Goal: Task Accomplishment & Management: Manage account settings

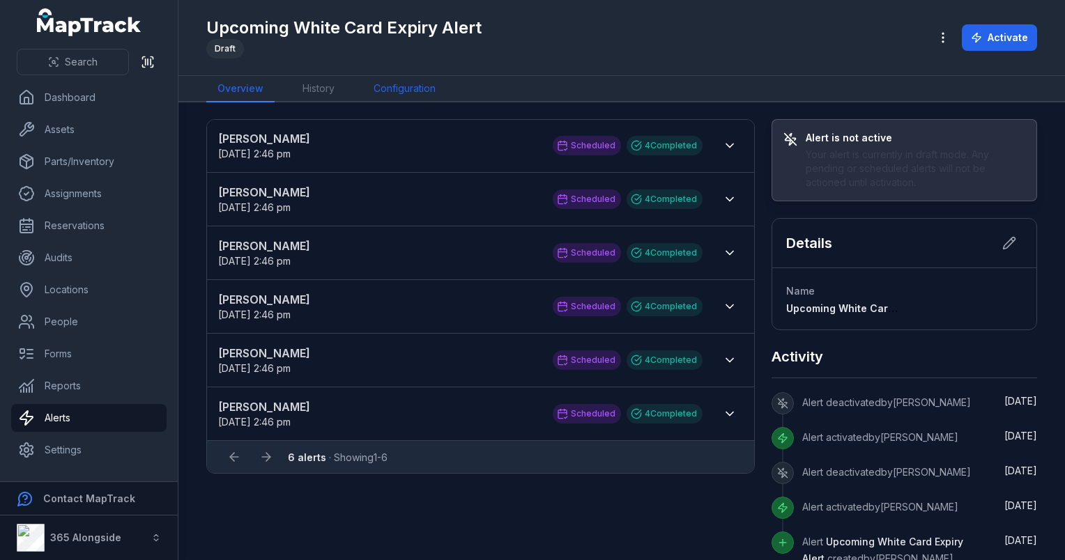
click at [399, 98] on link "Configuration" at bounding box center [404, 89] width 84 height 26
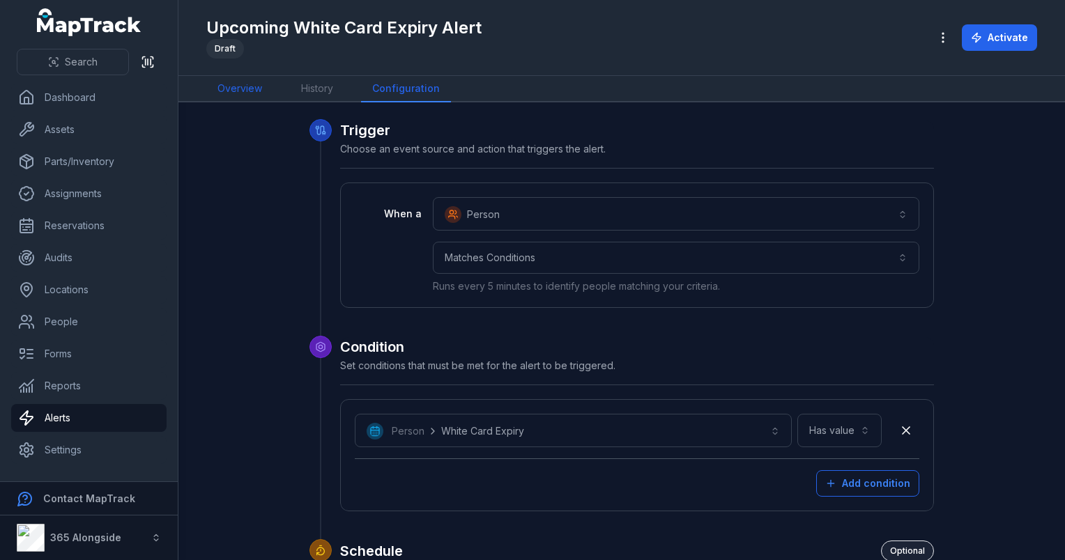
click at [240, 90] on link "Overview" at bounding box center [239, 89] width 67 height 26
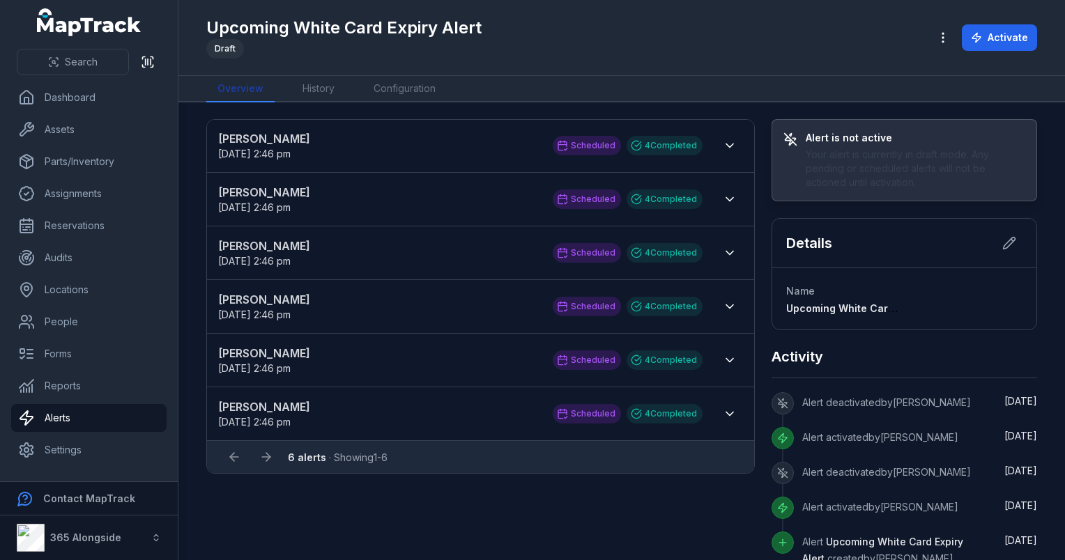
scroll to position [21, 0]
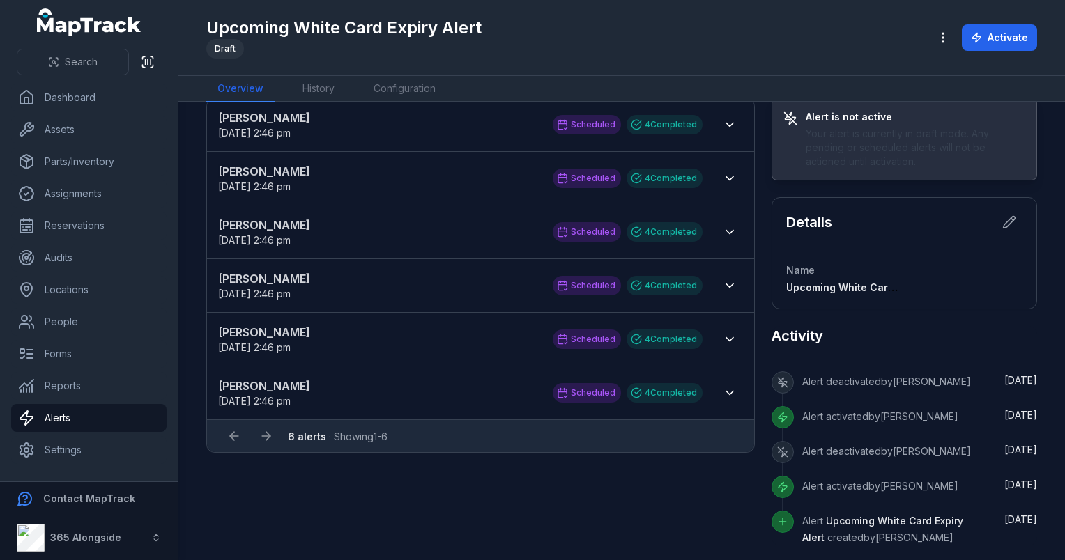
click at [256, 273] on strong "[PERSON_NAME]" at bounding box center [378, 278] width 321 height 17
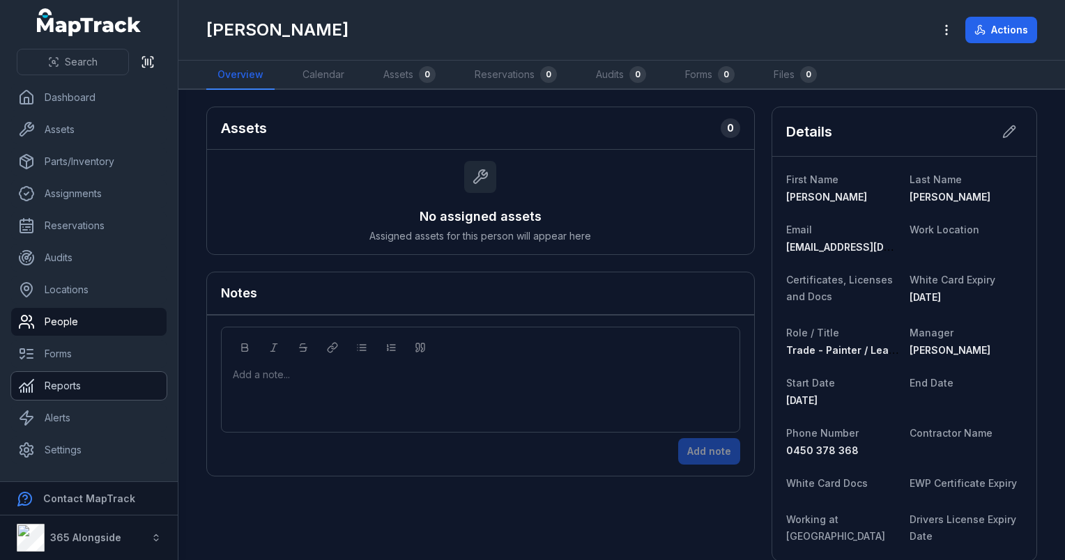
click at [84, 395] on link "Reports" at bounding box center [88, 386] width 155 height 28
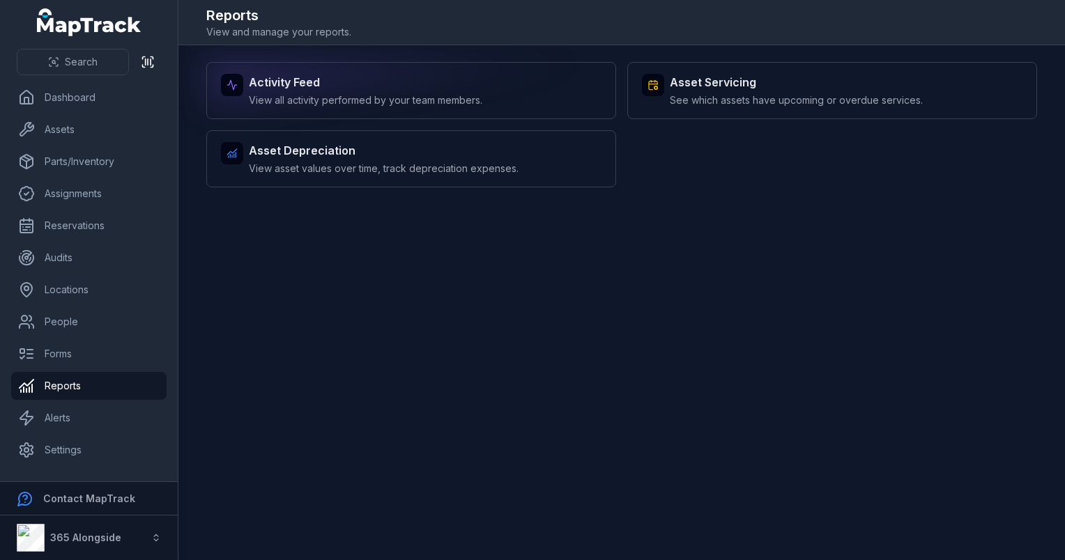
click at [349, 93] on span "View all activity performed by your team members." at bounding box center [365, 100] width 233 height 14
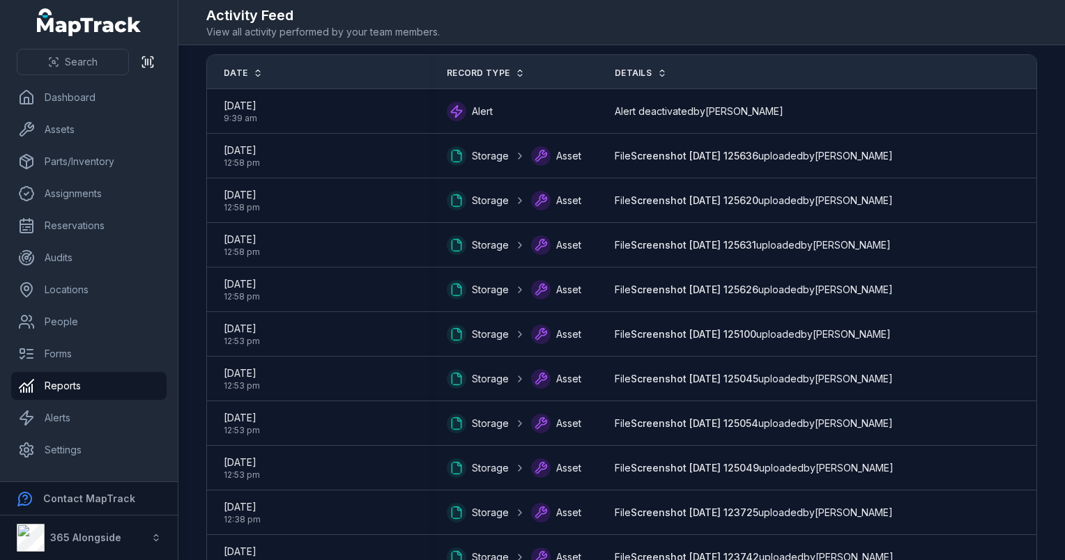
scroll to position [53, 0]
click at [66, 130] on link "Assets" at bounding box center [88, 130] width 155 height 28
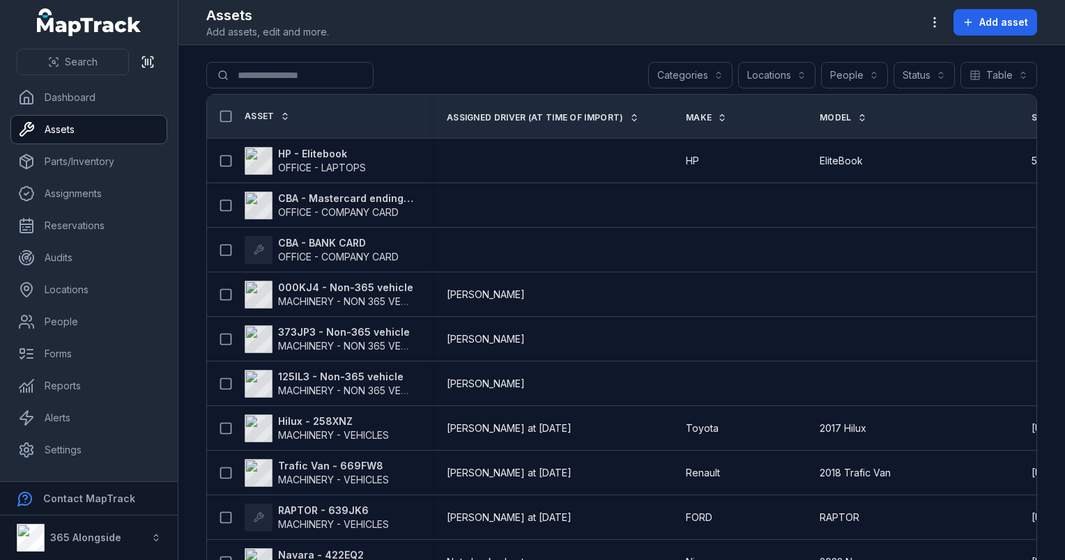
click at [700, 77] on button "Categories" at bounding box center [690, 75] width 84 height 26
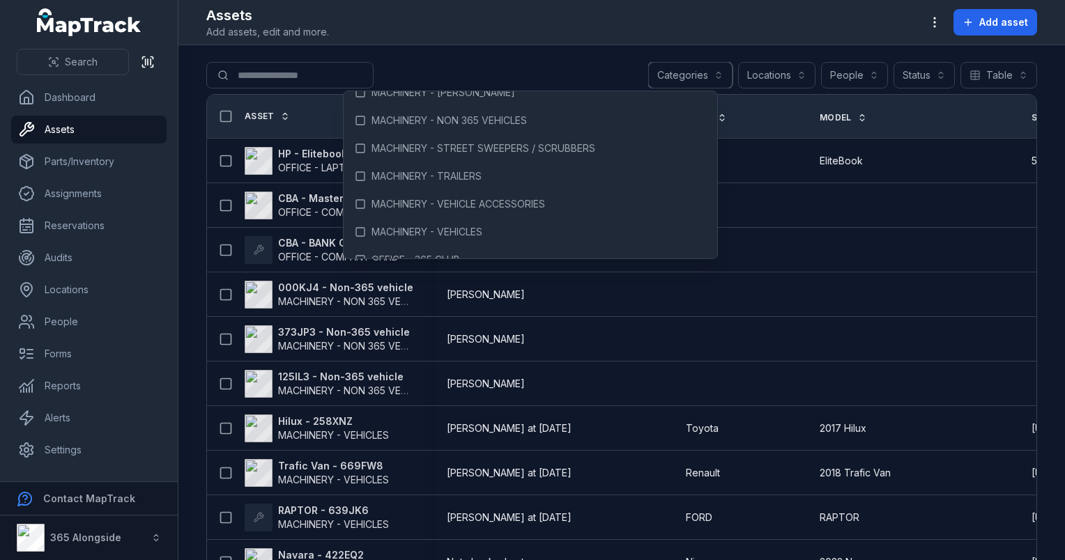
scroll to position [205, 0]
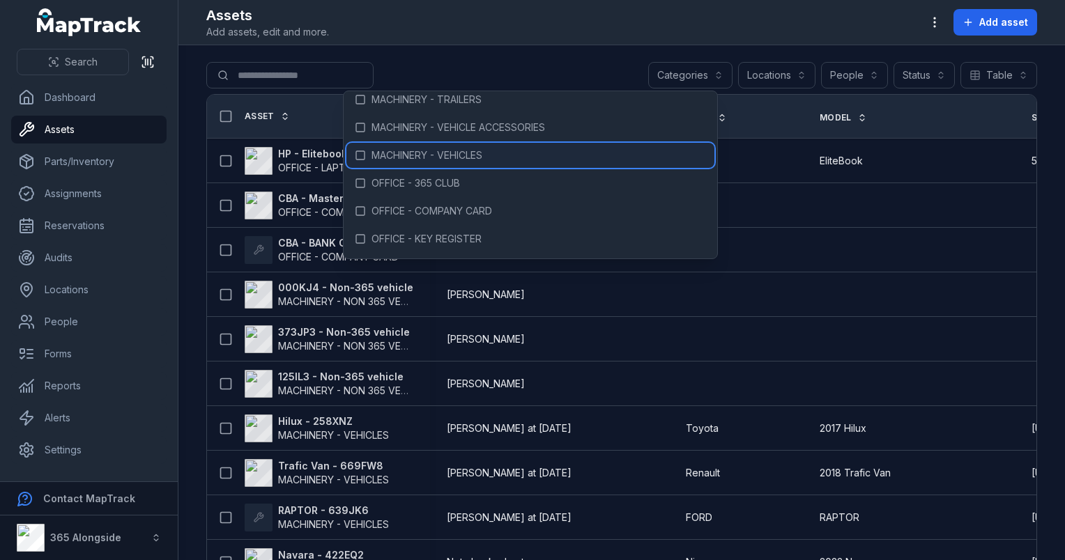
click at [422, 156] on span "MACHINERY - VEHICLES" at bounding box center [426, 155] width 111 height 14
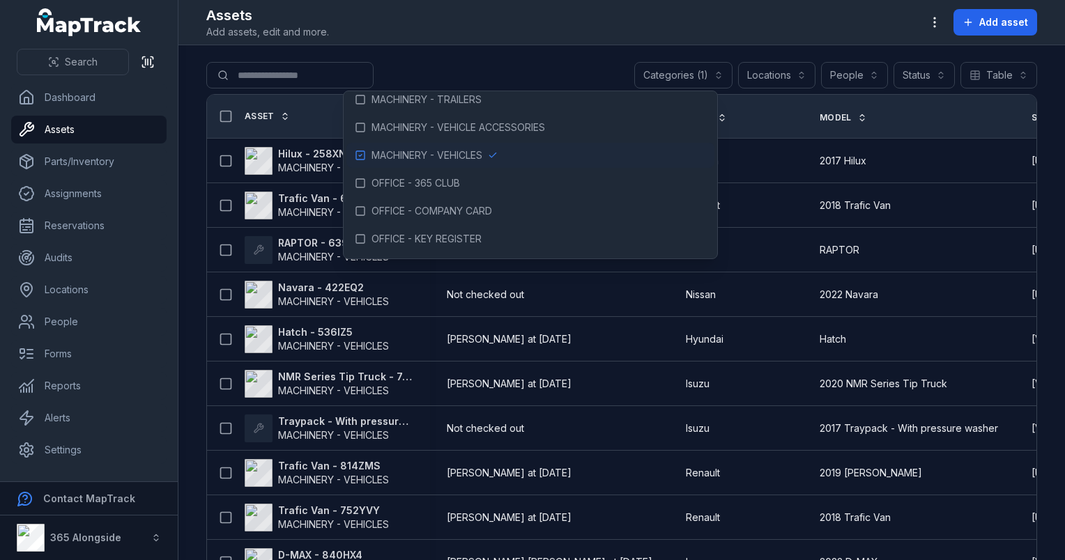
click at [505, 77] on div "**********" at bounding box center [621, 78] width 831 height 32
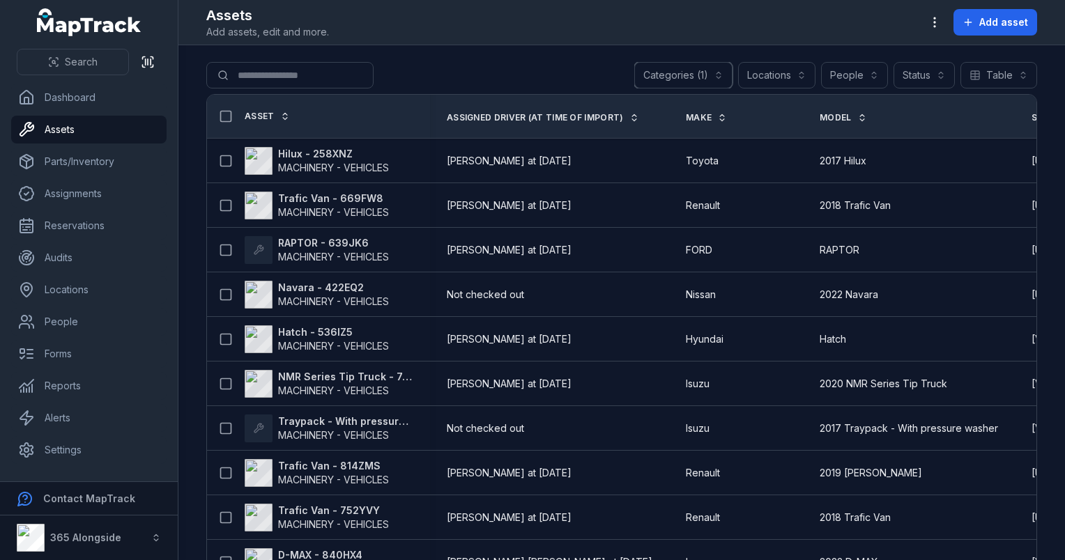
click at [685, 68] on button "Categories (1)" at bounding box center [683, 75] width 98 height 26
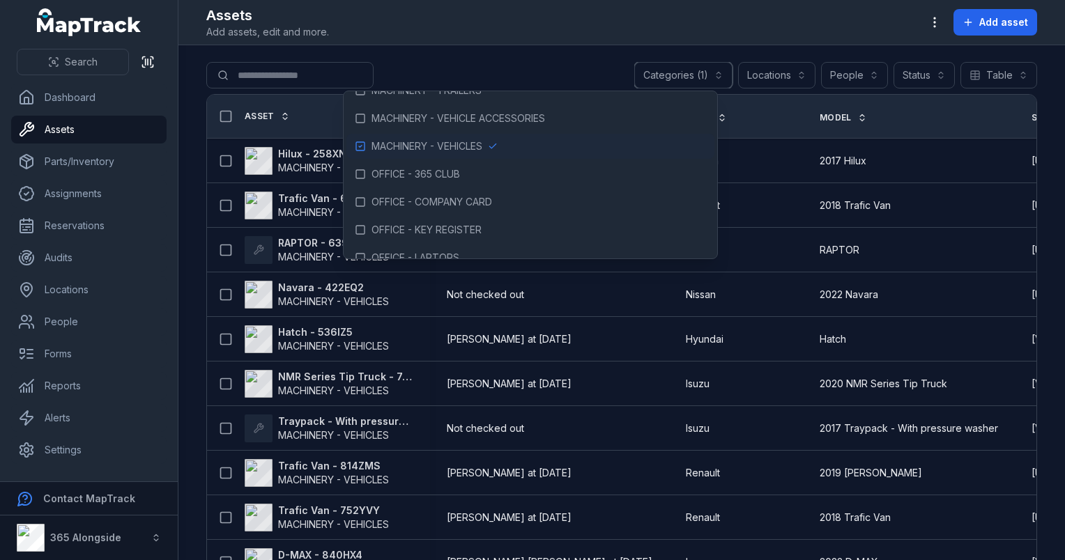
scroll to position [134, 0]
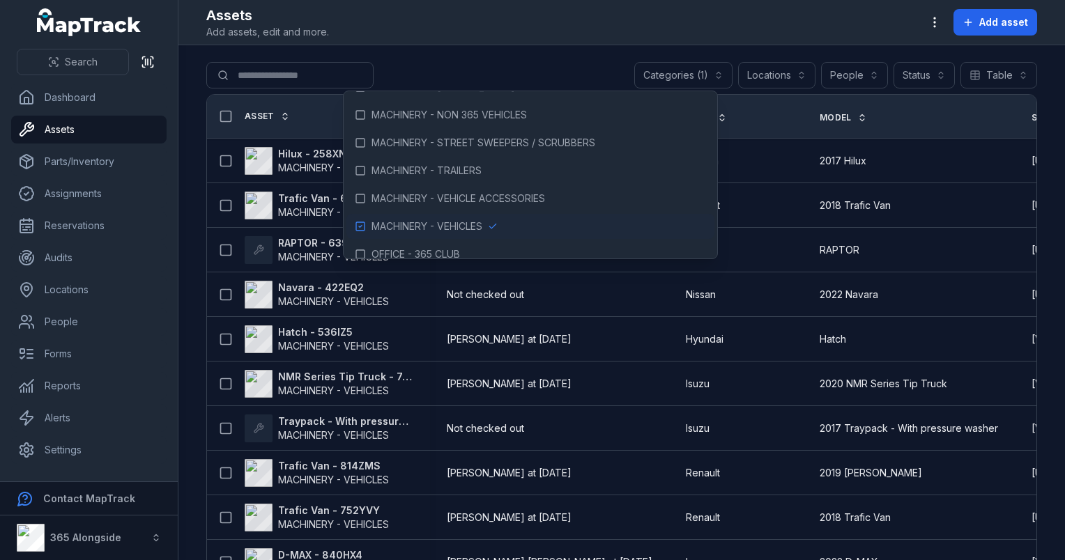
click at [482, 54] on main "**********" at bounding box center [621, 302] width 887 height 515
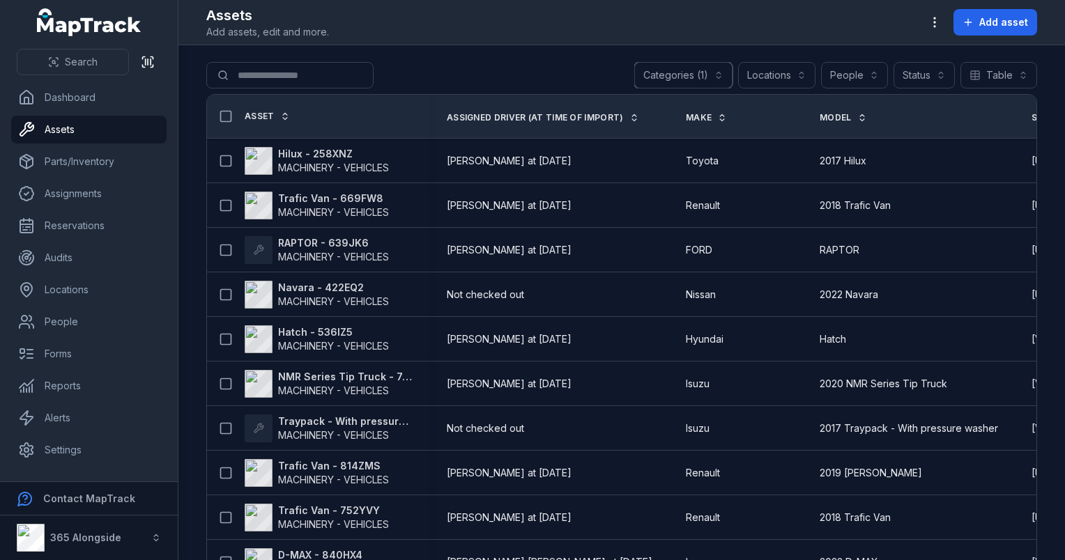
click at [688, 75] on button "Categories (1)" at bounding box center [683, 75] width 98 height 26
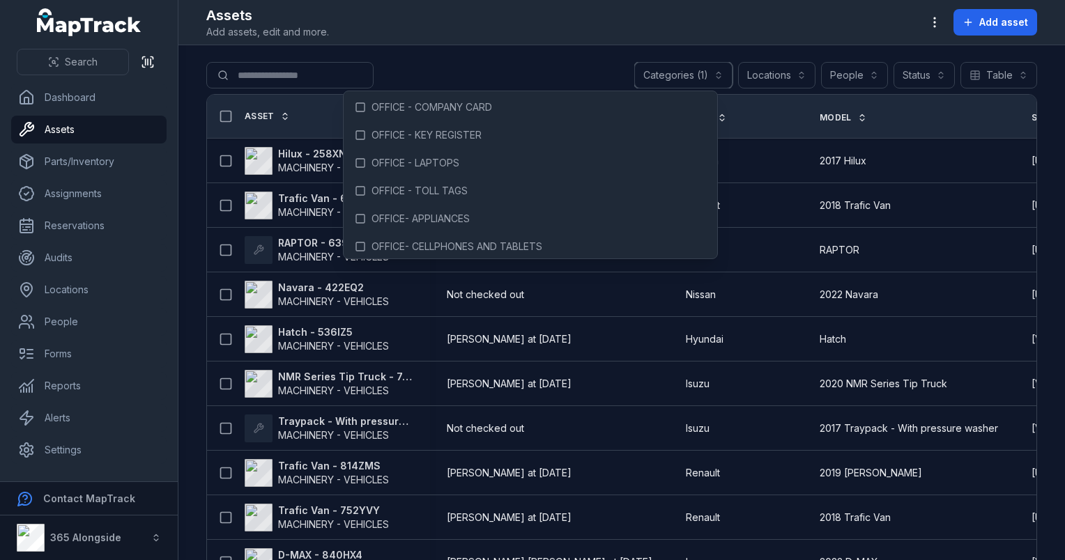
scroll to position [309, 0]
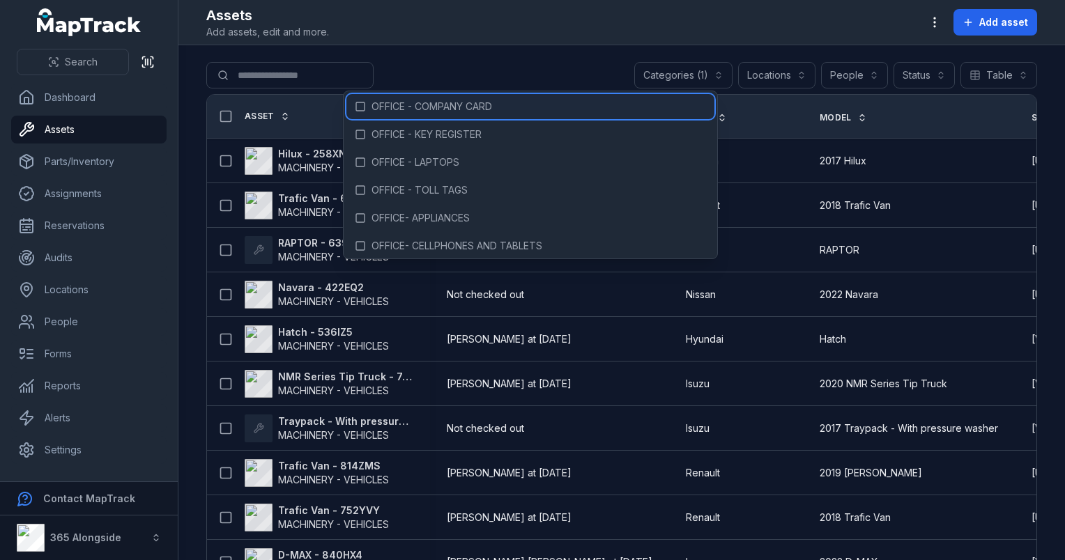
click at [452, 109] on span "OFFICE - COMPANY CARD" at bounding box center [431, 107] width 121 height 14
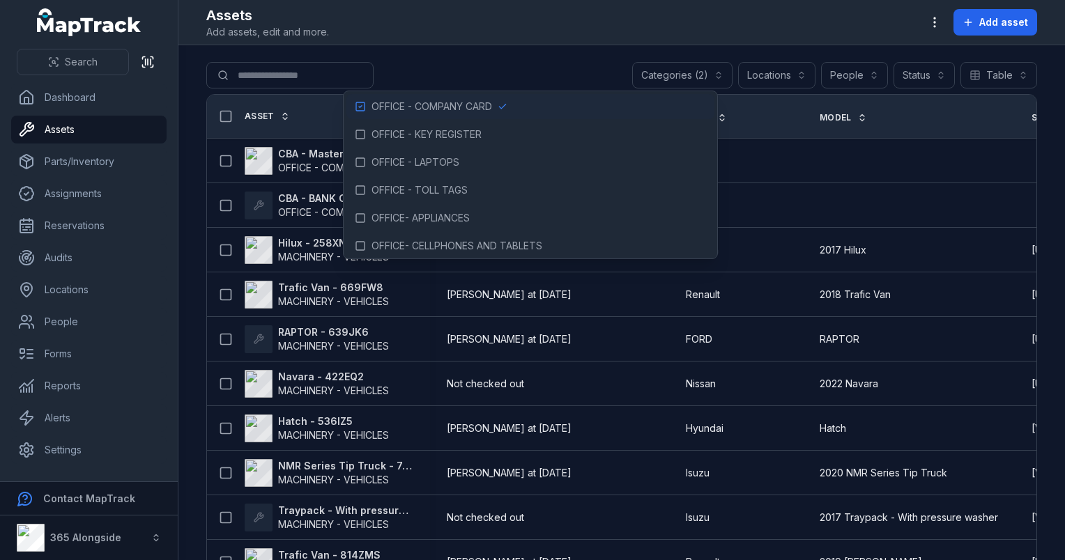
click at [472, 41] on header "Toggle Navigation Assets Add assets, edit and more. Add asset" at bounding box center [621, 22] width 887 height 45
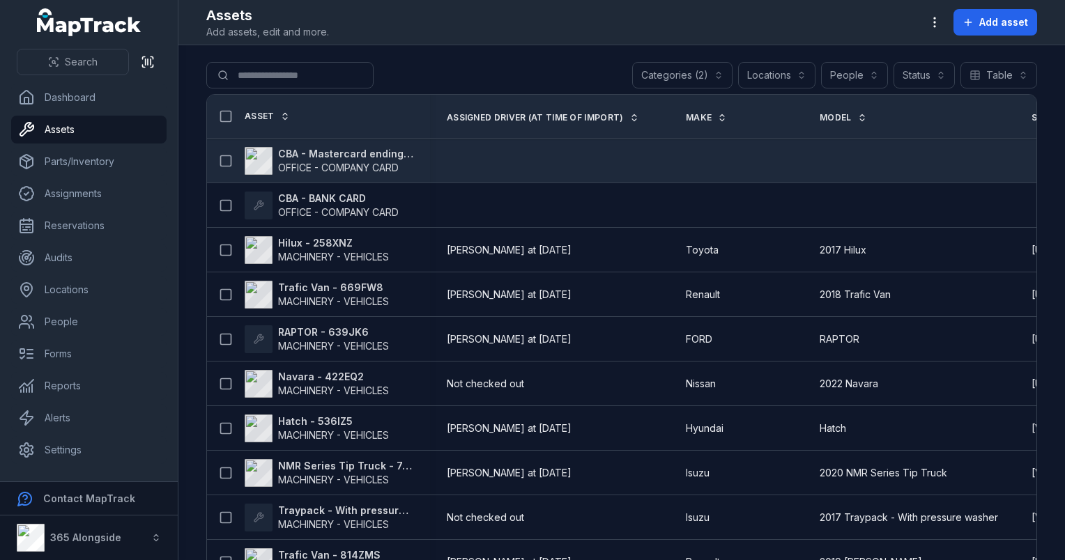
click at [359, 164] on span "OFFICE - COMPANY CARD" at bounding box center [338, 168] width 121 height 12
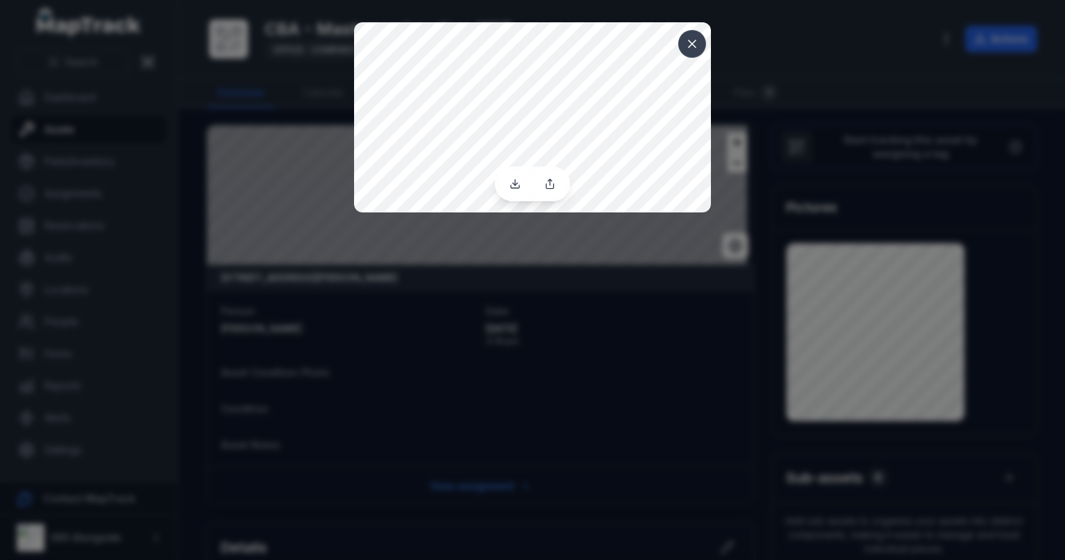
click at [703, 45] on button at bounding box center [692, 44] width 26 height 26
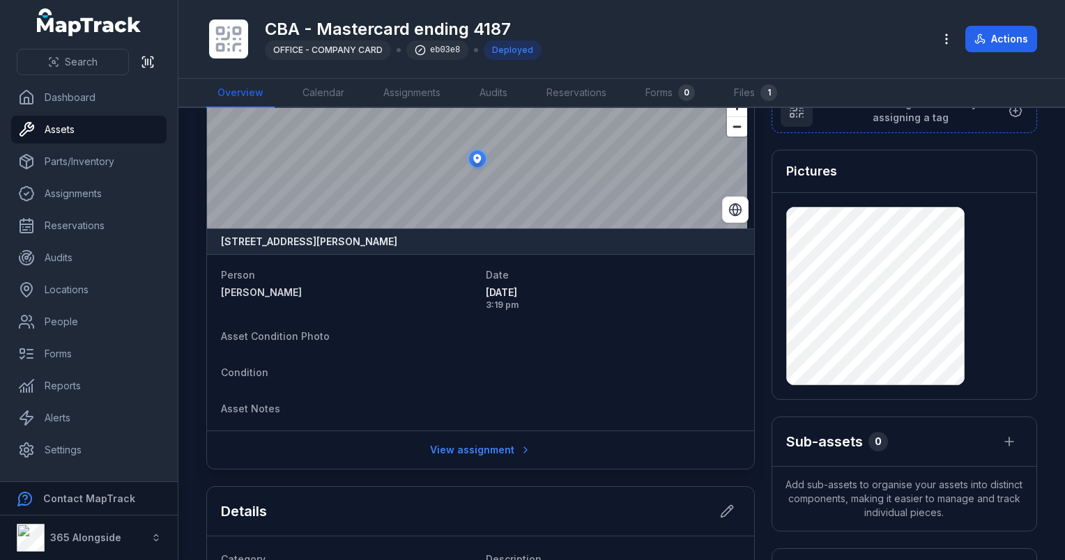
scroll to position [36, 0]
click at [808, 173] on h3 "Pictures" at bounding box center [811, 172] width 51 height 20
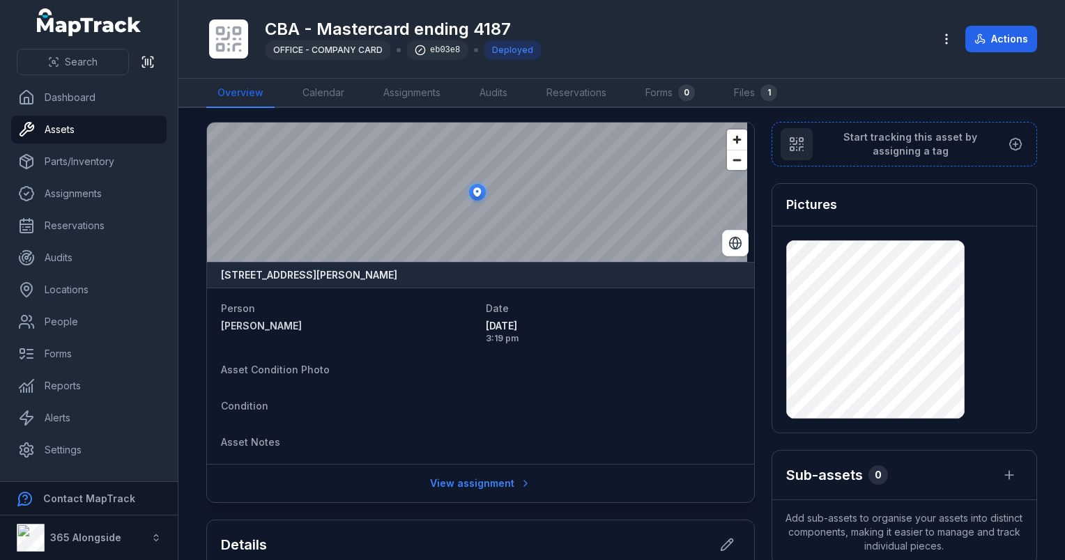
scroll to position [3, 0]
click at [753, 99] on link "Files 1" at bounding box center [756, 93] width 66 height 29
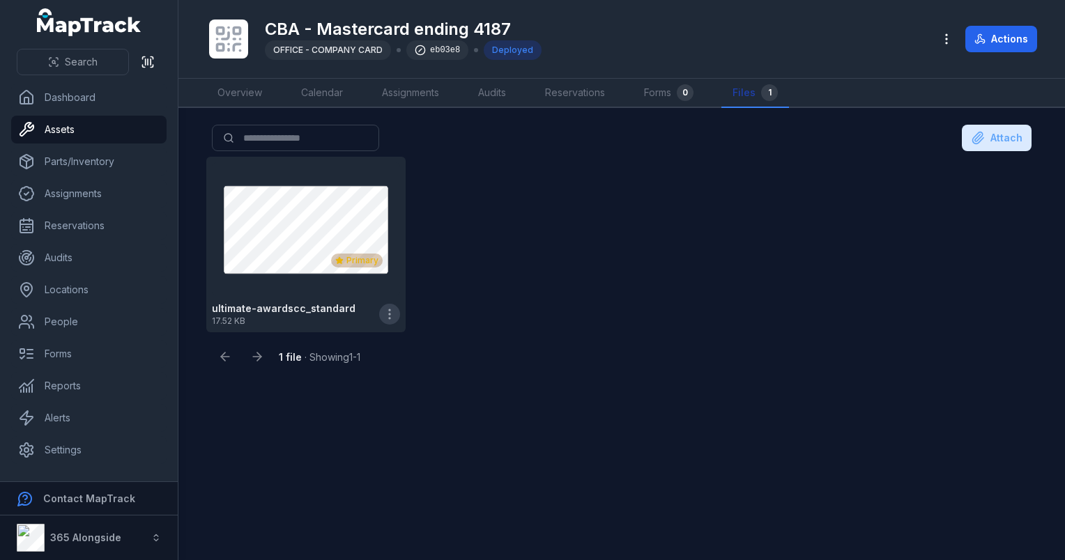
click at [393, 318] on icon "button" at bounding box center [390, 314] width 14 height 14
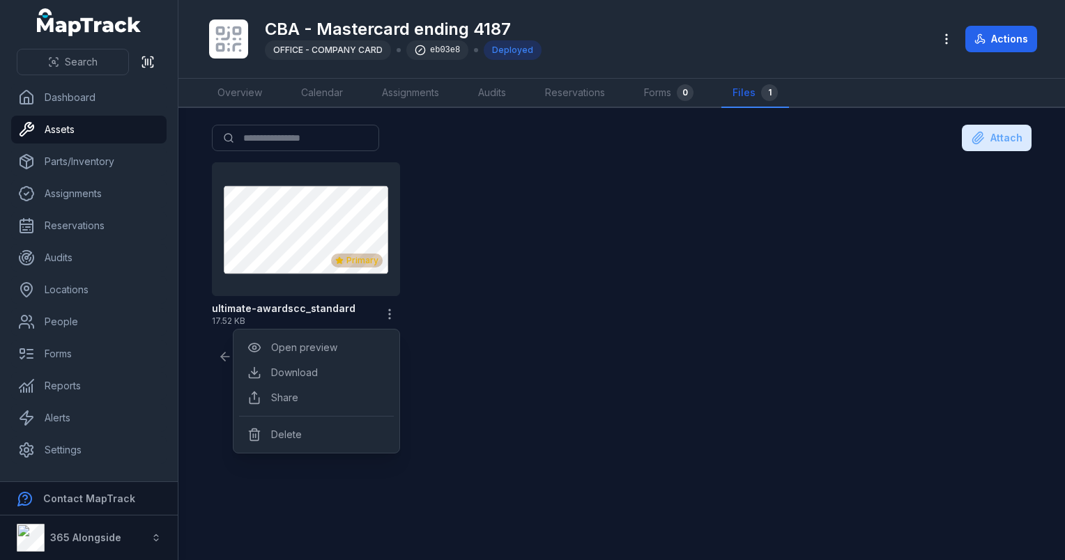
click at [503, 231] on div "Primary ultimate-awardscc_standard 17.52 KB" at bounding box center [621, 245] width 831 height 176
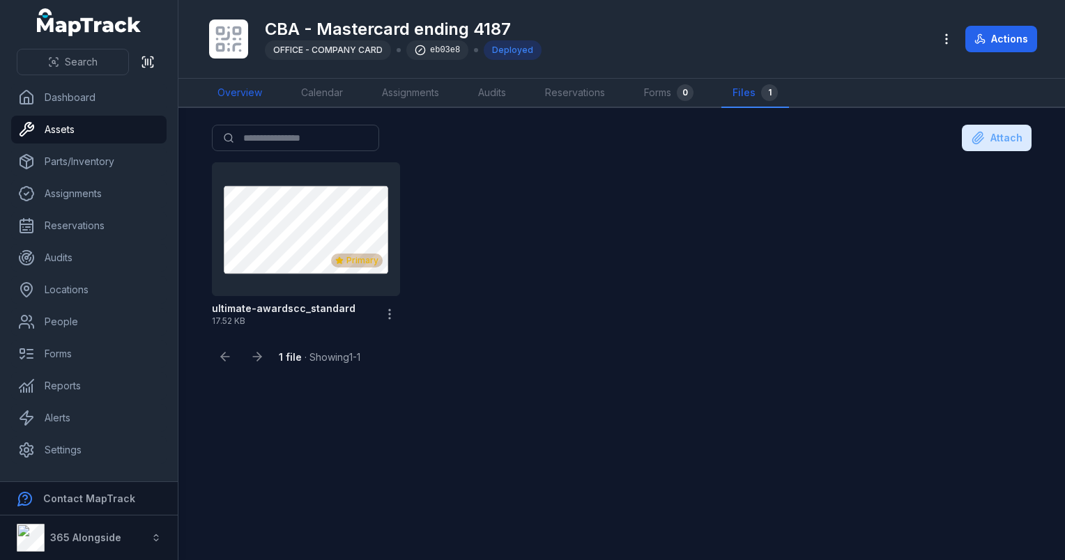
click at [248, 82] on link "Overview" at bounding box center [239, 93] width 67 height 29
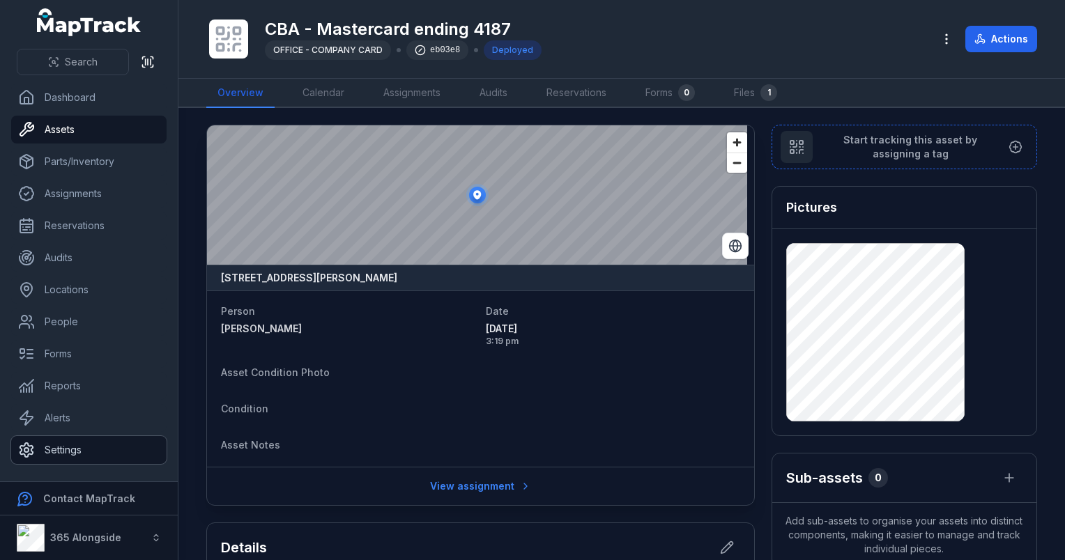
click at [70, 457] on link "Settings" at bounding box center [88, 450] width 155 height 28
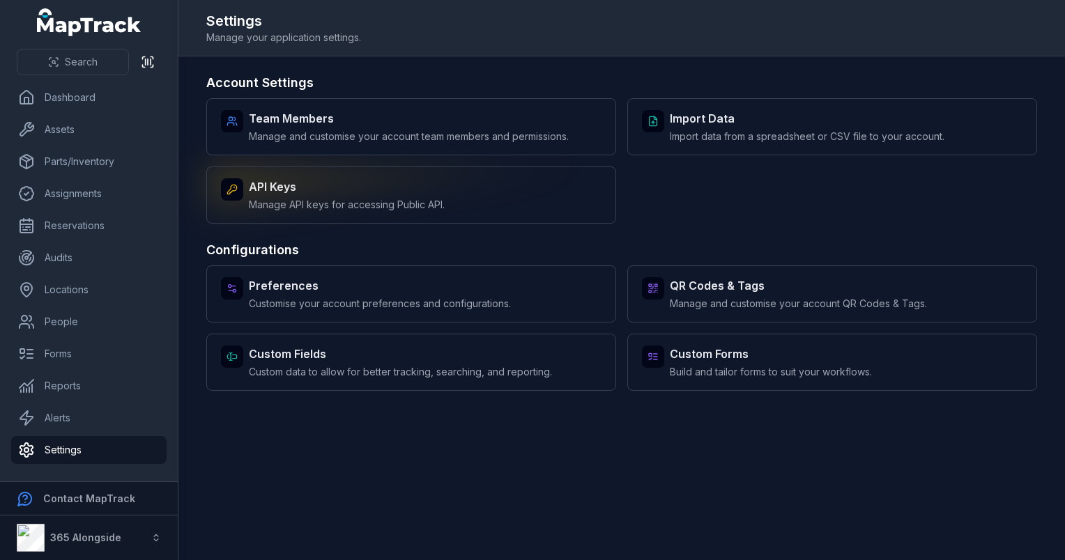
click at [346, 198] on span "Manage API keys for accessing Public API." at bounding box center [347, 205] width 196 height 14
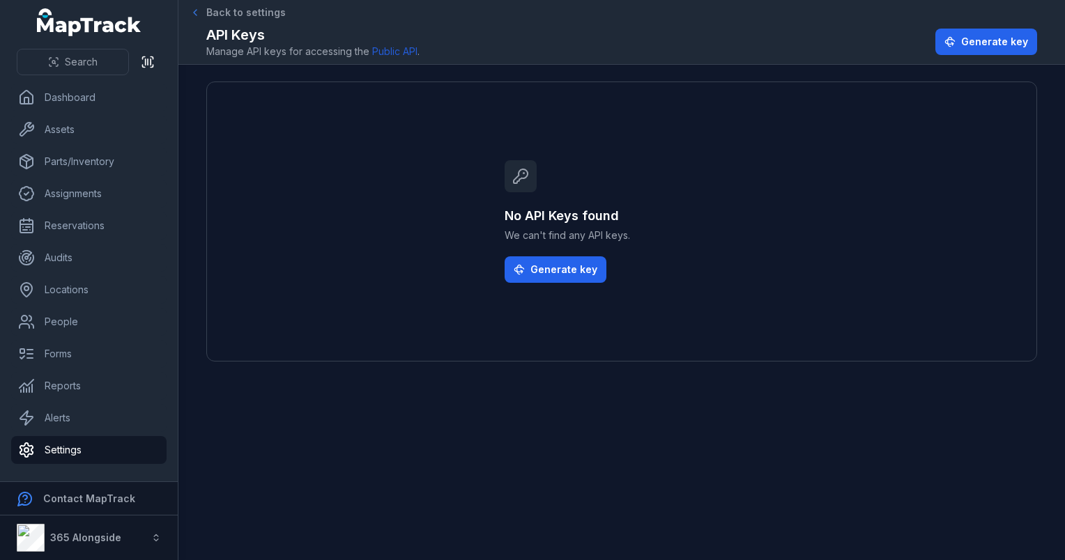
click at [197, 14] on icon at bounding box center [195, 12] width 11 height 11
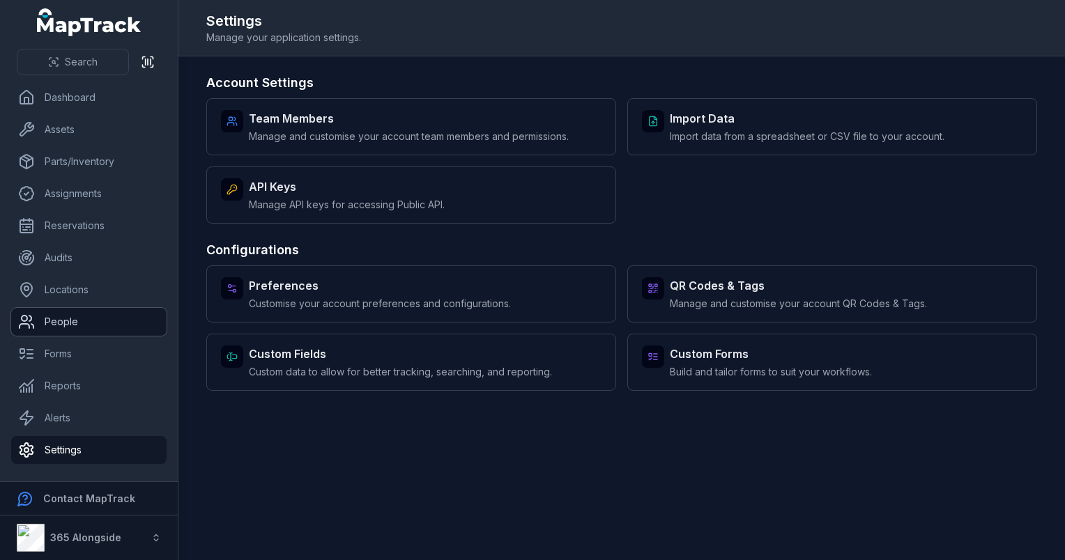
click at [66, 330] on link "People" at bounding box center [88, 322] width 155 height 28
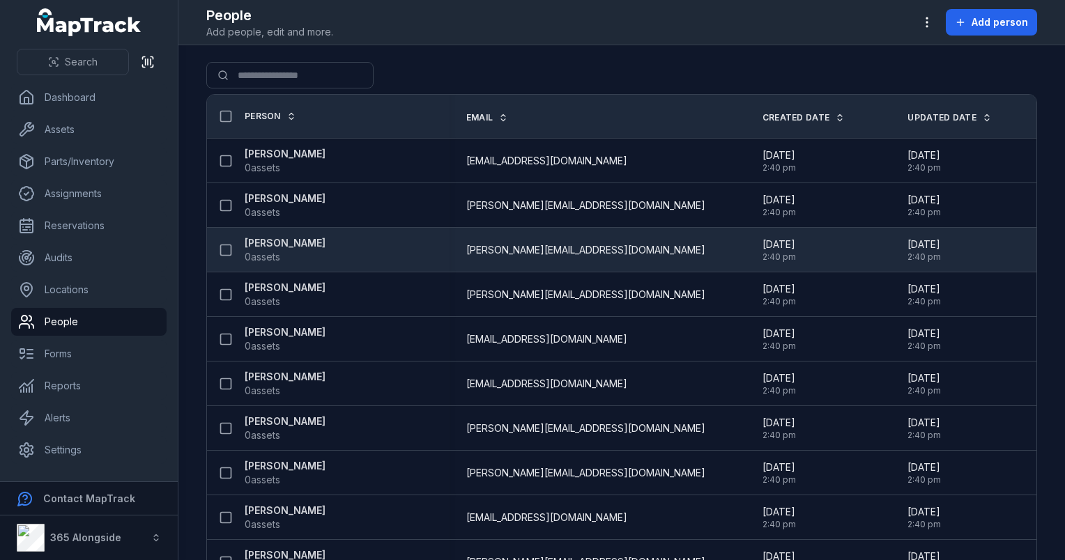
click at [334, 251] on div "[PERSON_NAME] 0 assets" at bounding box center [323, 250] width 220 height 28
click at [303, 246] on strong "[PERSON_NAME]" at bounding box center [285, 243] width 81 height 14
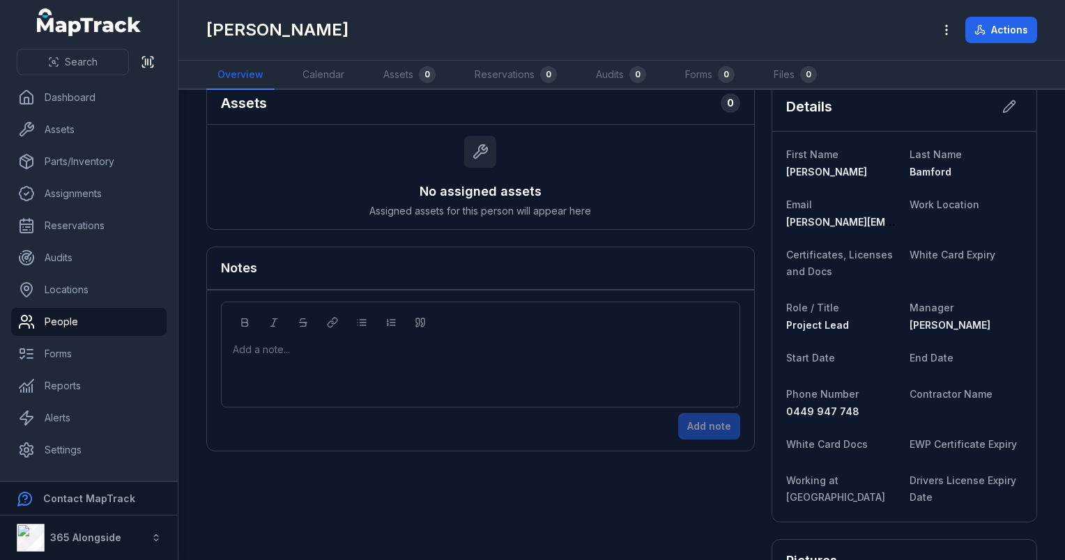
scroll to position [11, 0]
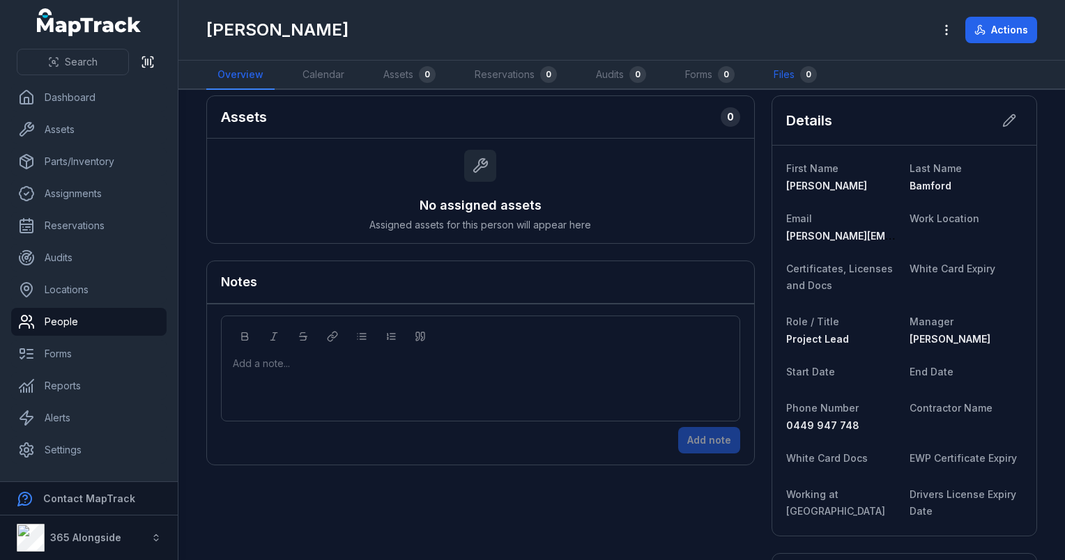
click at [783, 77] on link "Files 0" at bounding box center [795, 75] width 66 height 29
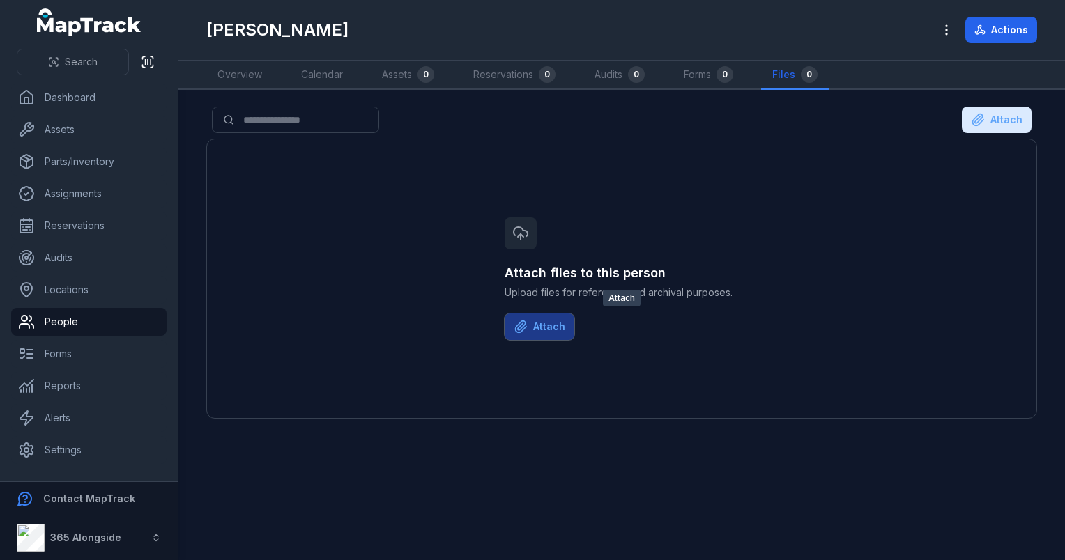
click at [541, 323] on button "Attach" at bounding box center [540, 327] width 70 height 26
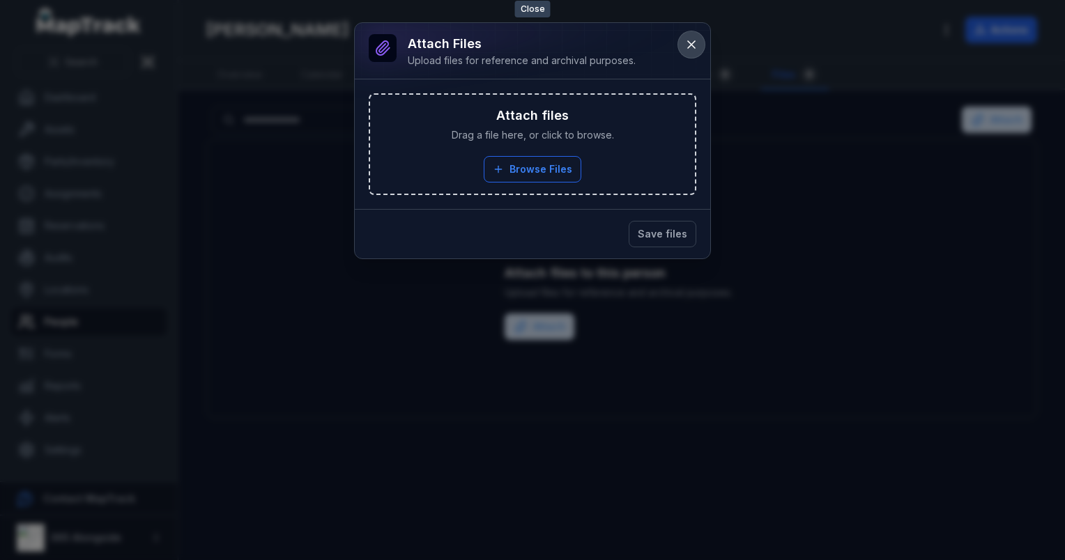
click at [693, 45] on icon at bounding box center [691, 45] width 14 height 14
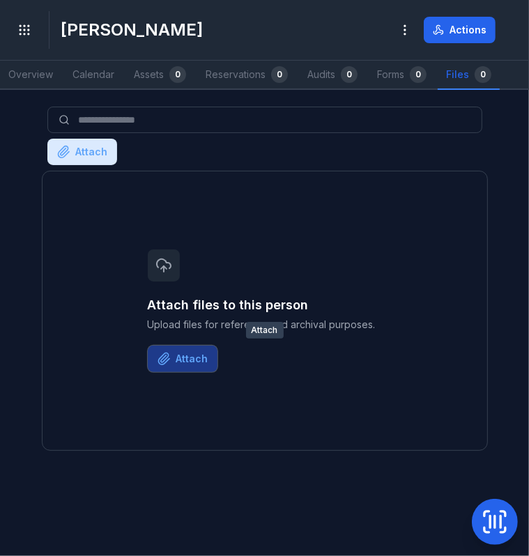
click at [196, 362] on button "Attach" at bounding box center [183, 359] width 70 height 26
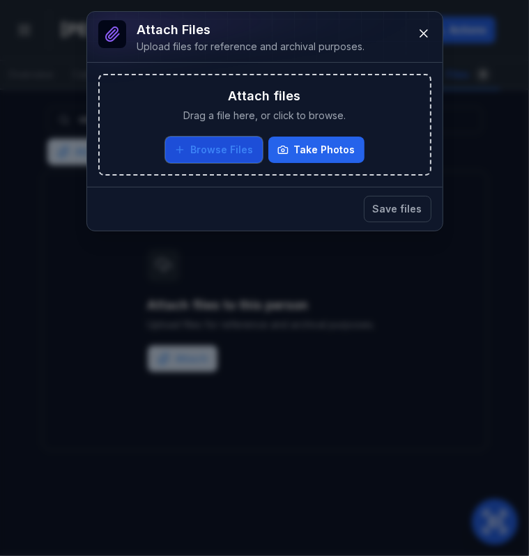
click at [230, 145] on button "Browse Files" at bounding box center [214, 150] width 98 height 26
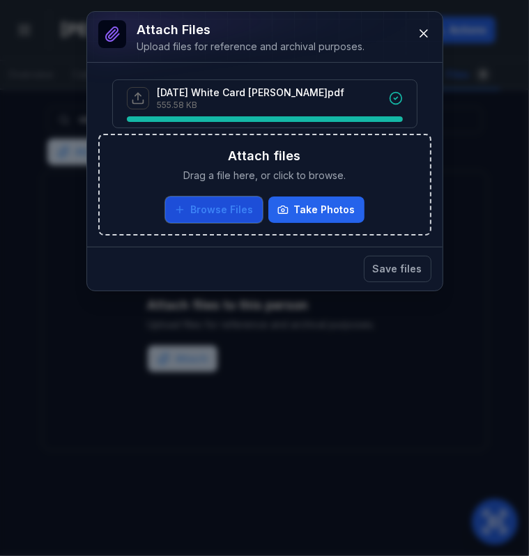
click at [226, 204] on button "Browse Files" at bounding box center [214, 210] width 98 height 26
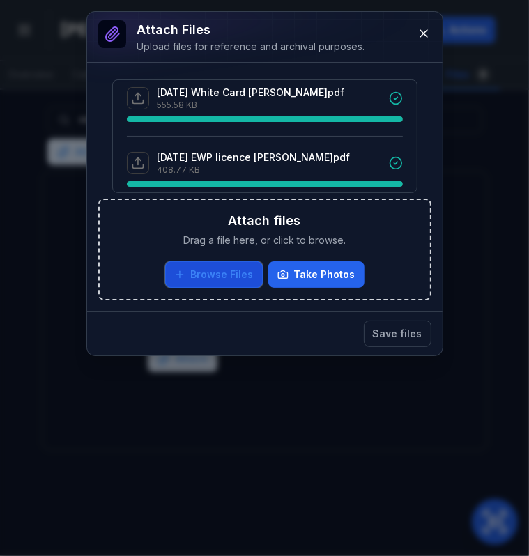
click at [231, 279] on button "Browse Files" at bounding box center [214, 274] width 98 height 26
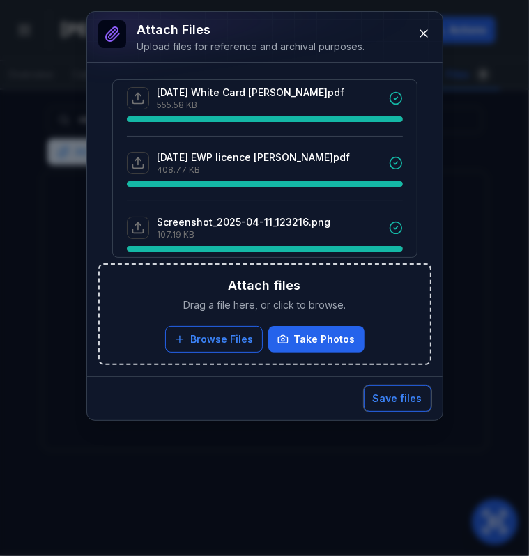
click at [399, 401] on button "Save files" at bounding box center [398, 398] width 68 height 26
